Goal: Task Accomplishment & Management: Manage account settings

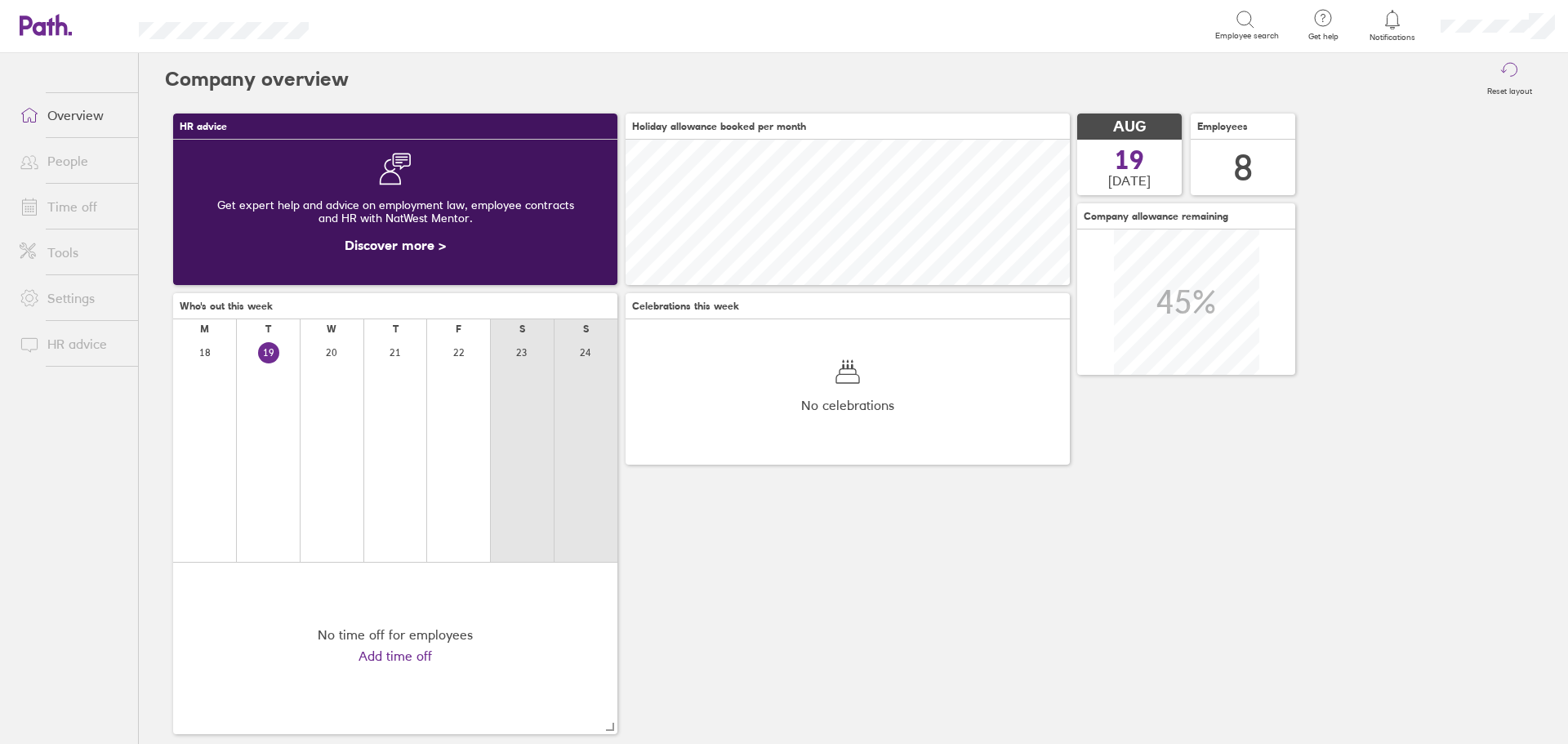
scroll to position [145, 444]
click at [1400, 26] on icon at bounding box center [1393, 20] width 20 height 20
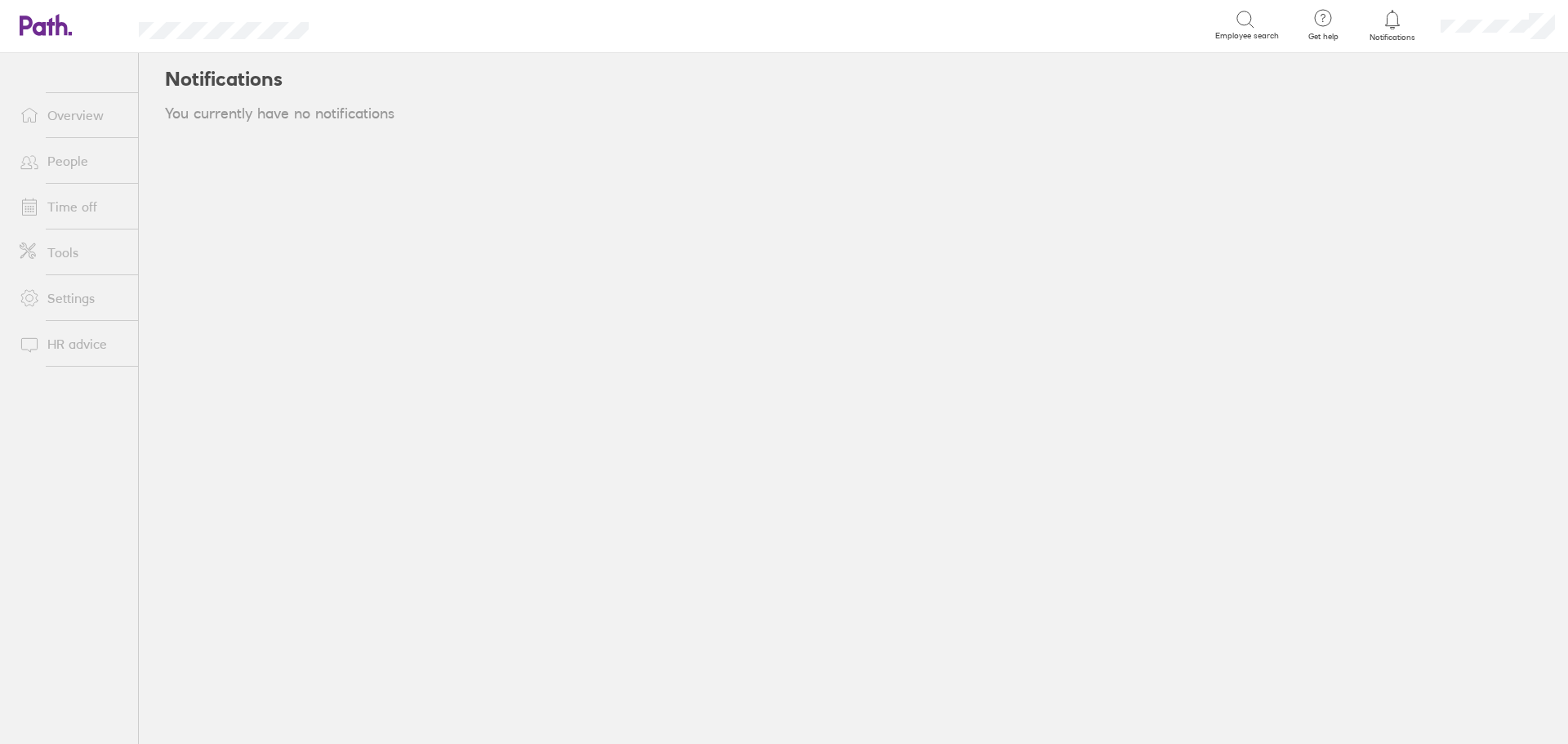
click at [1393, 29] on icon at bounding box center [1392, 19] width 14 height 19
click at [49, 201] on link "Time off" at bounding box center [72, 206] width 131 height 33
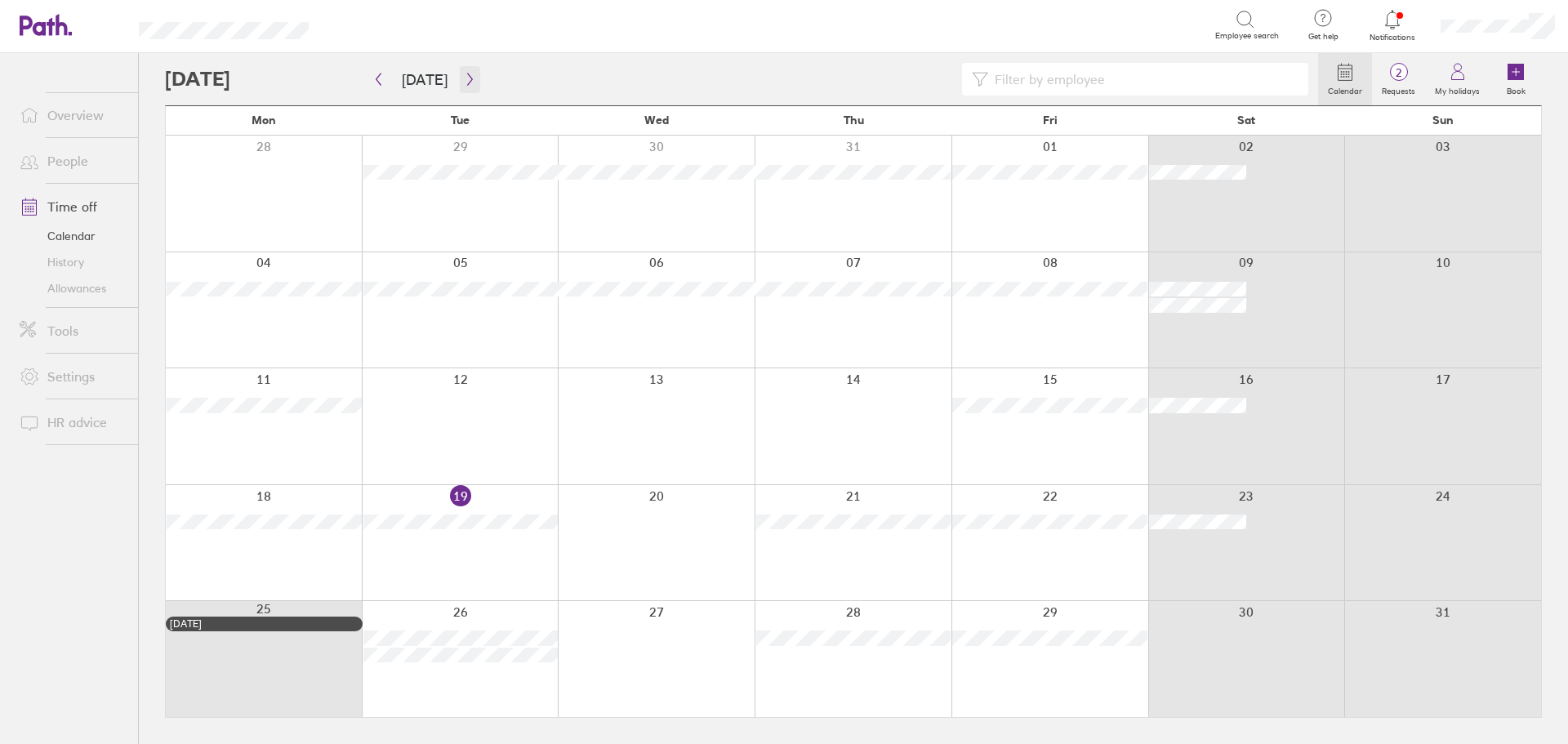
click at [465, 80] on icon "button" at bounding box center [470, 79] width 12 height 13
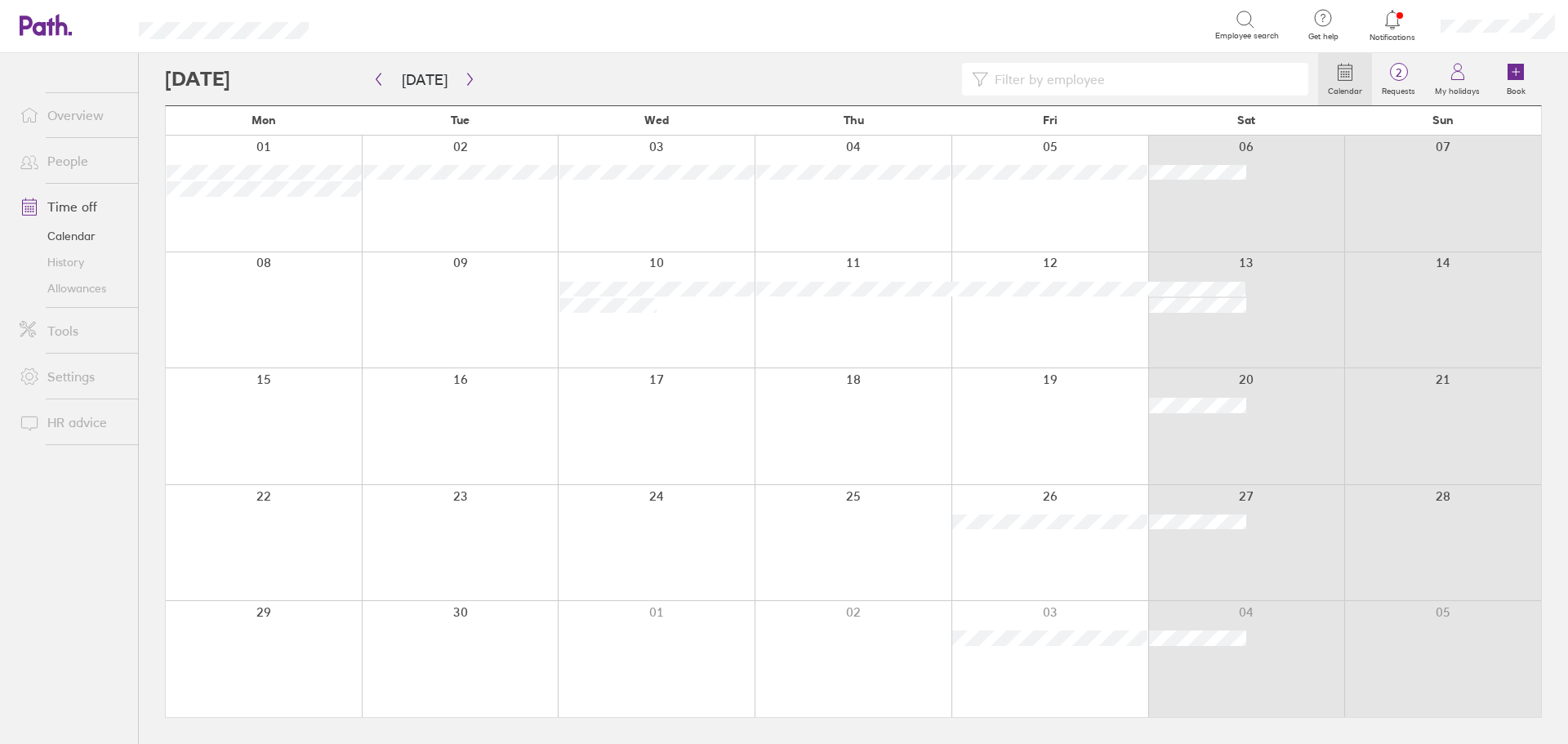
click at [1389, 19] on icon at bounding box center [1393, 20] width 20 height 20
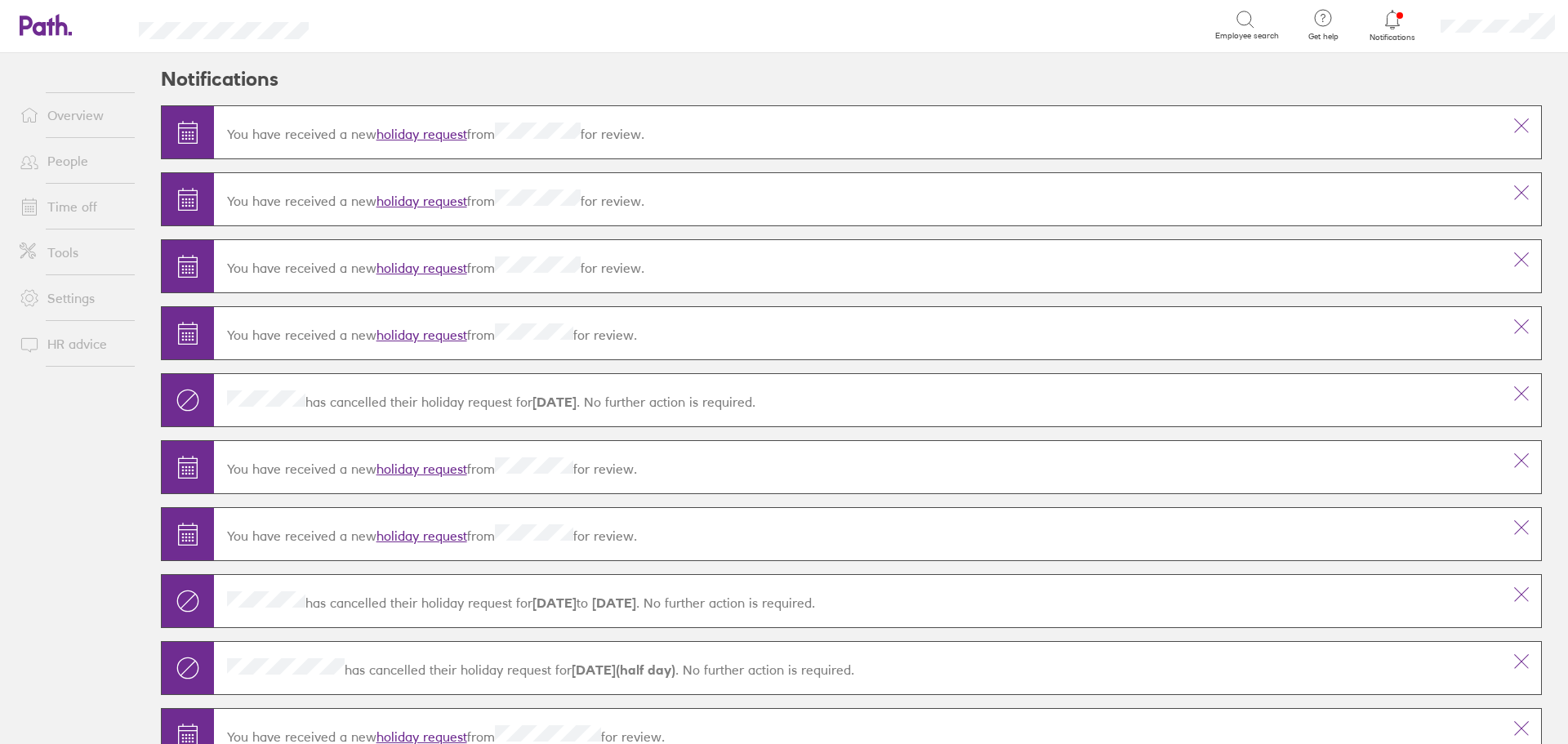
click at [410, 135] on link "holiday request" at bounding box center [422, 133] width 91 height 17
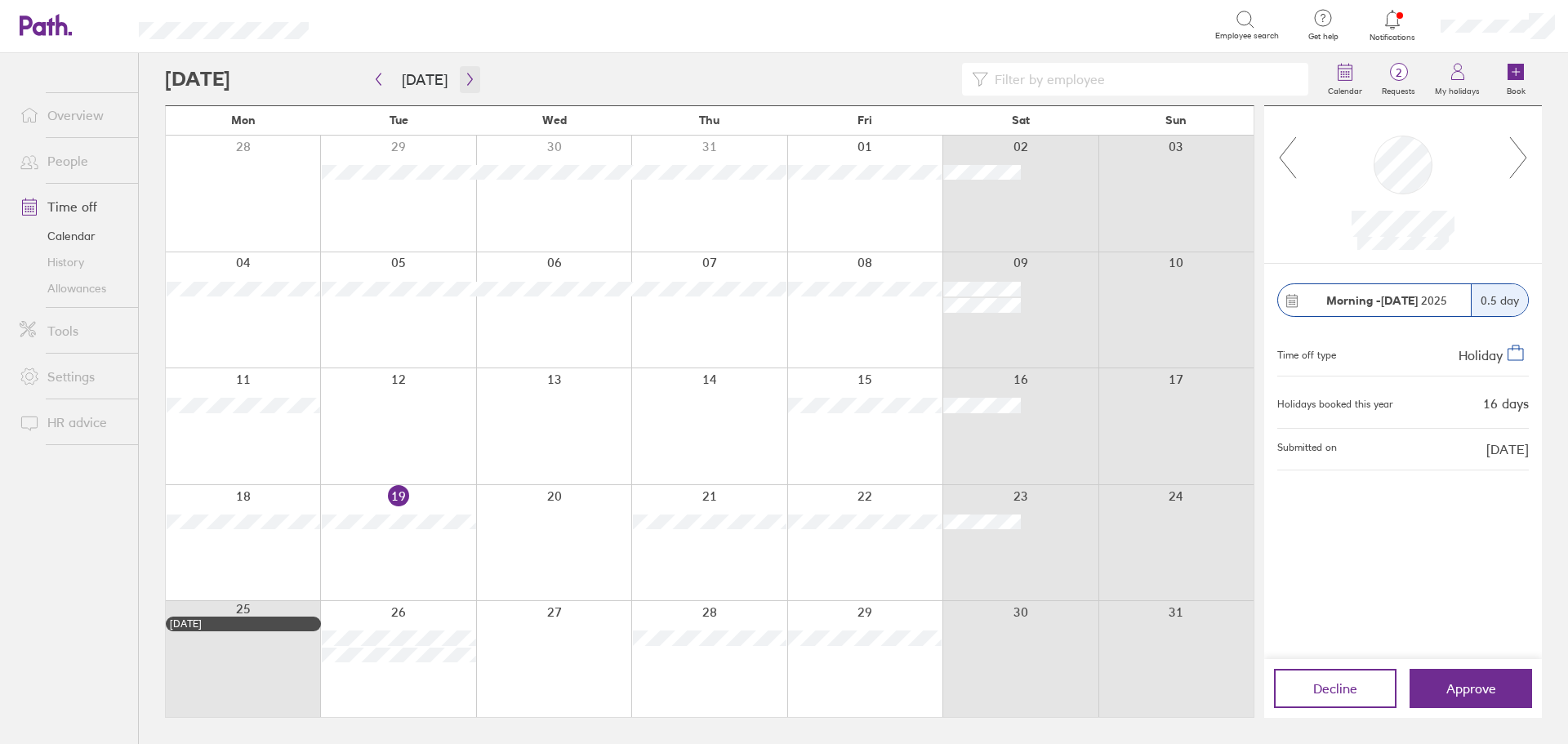
click at [464, 77] on icon "button" at bounding box center [470, 79] width 12 height 13
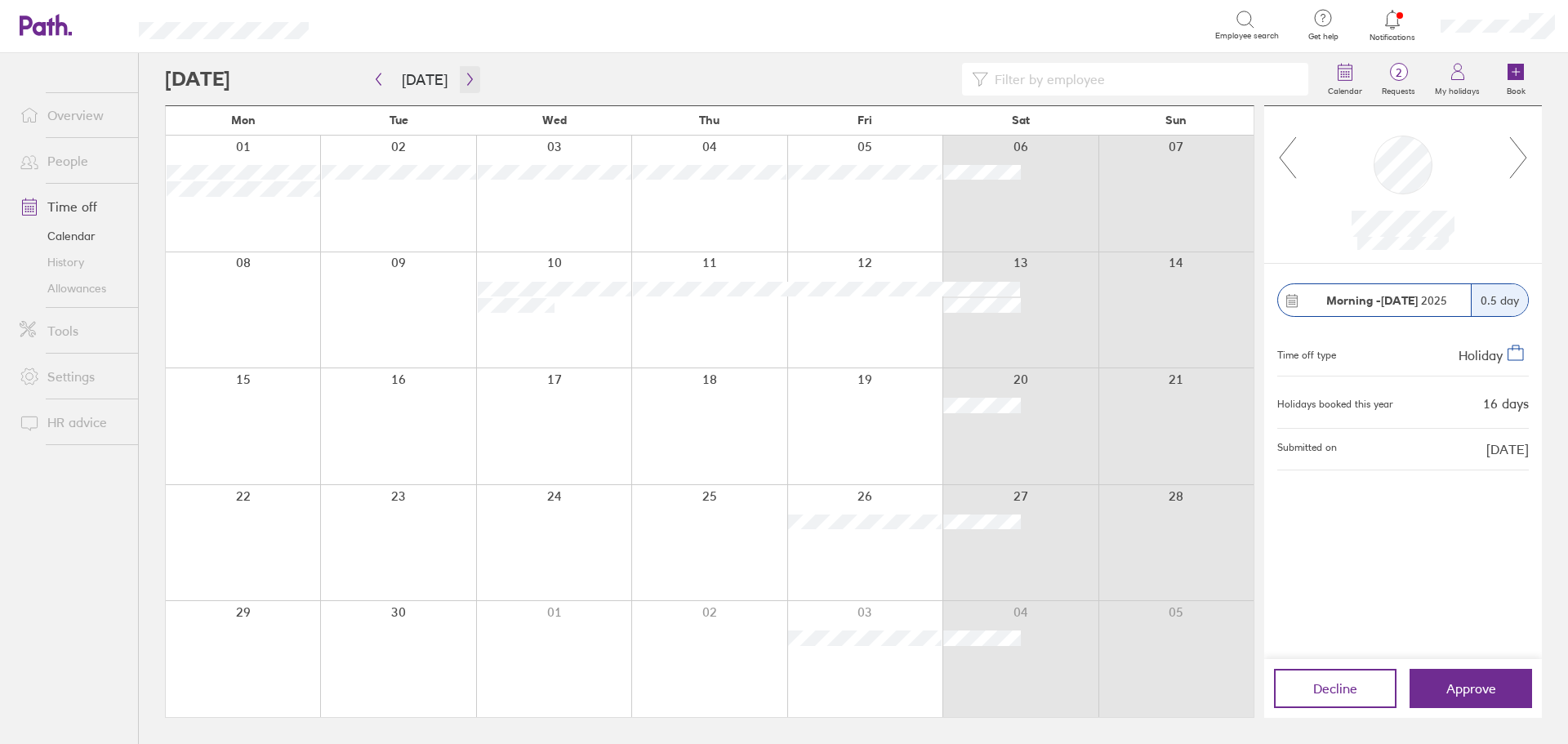
click at [464, 76] on icon "button" at bounding box center [470, 79] width 12 height 13
click at [1469, 694] on span "Approve" at bounding box center [1471, 688] width 49 height 15
click at [1475, 681] on span "Approve" at bounding box center [1471, 688] width 49 height 15
